Goal: Task Accomplishment & Management: Manage account settings

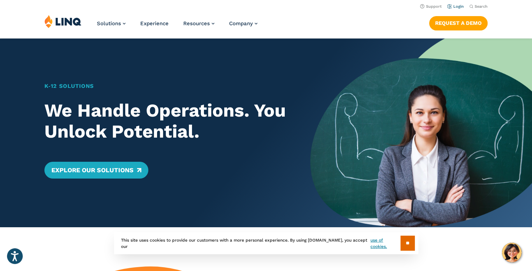
click at [459, 3] on li "Login" at bounding box center [456, 6] width 16 height 8
click at [456, 7] on link "Login" at bounding box center [456, 6] width 16 height 5
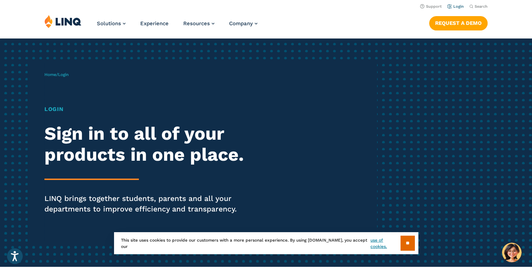
drag, startPoint x: 0, startPoint y: 0, endPoint x: 456, endPoint y: 7, distance: 455.7
click at [456, 7] on link "Login" at bounding box center [456, 6] width 16 height 5
click at [410, 245] on input "**" at bounding box center [408, 243] width 14 height 15
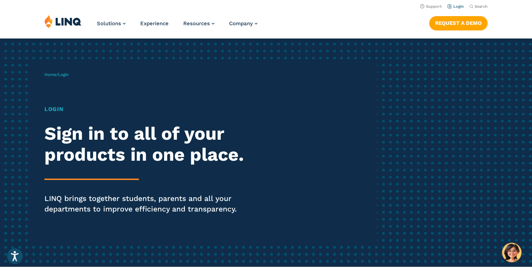
click at [452, 6] on link "Login" at bounding box center [456, 6] width 16 height 5
click at [455, 7] on link "Login" at bounding box center [456, 6] width 16 height 5
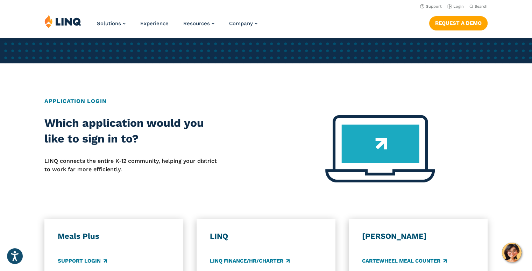
scroll to position [140, 0]
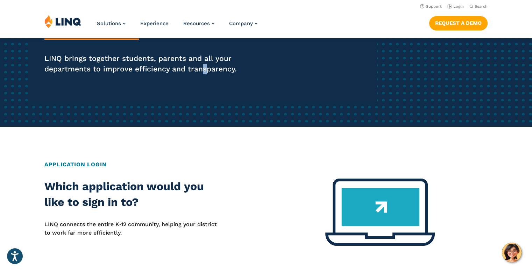
drag, startPoint x: 205, startPoint y: 73, endPoint x: 210, endPoint y: 73, distance: 5.3
click at [210, 73] on p "LINQ brings together students, parents and all your departments to improve effi…" at bounding box center [146, 63] width 205 height 21
click at [457, 8] on link "Login" at bounding box center [456, 6] width 16 height 5
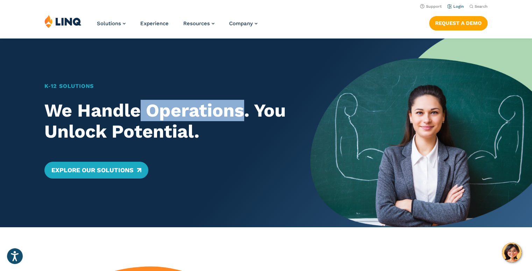
click at [455, 8] on link "Login" at bounding box center [456, 6] width 16 height 5
